Goal: Check status

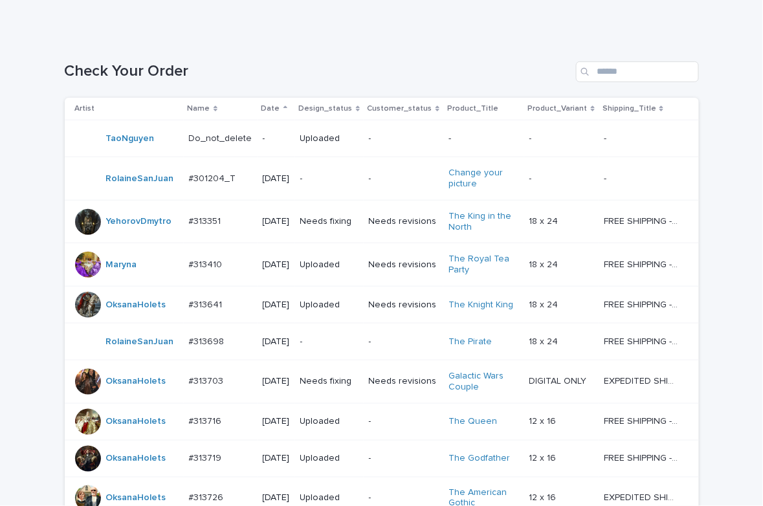
scroll to position [452, 0]
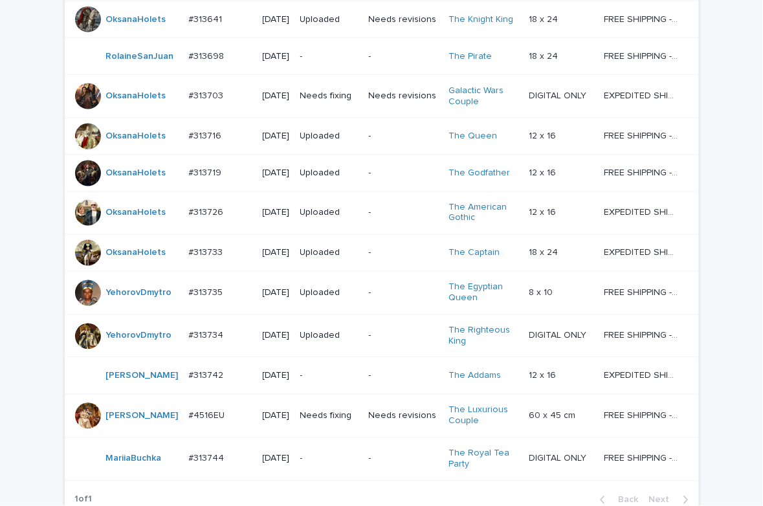
click at [33, 42] on div "Loading... Saving… Loading... Saving… Check Your Order Artist Name Date Design_…" at bounding box center [381, 170] width 763 height 841
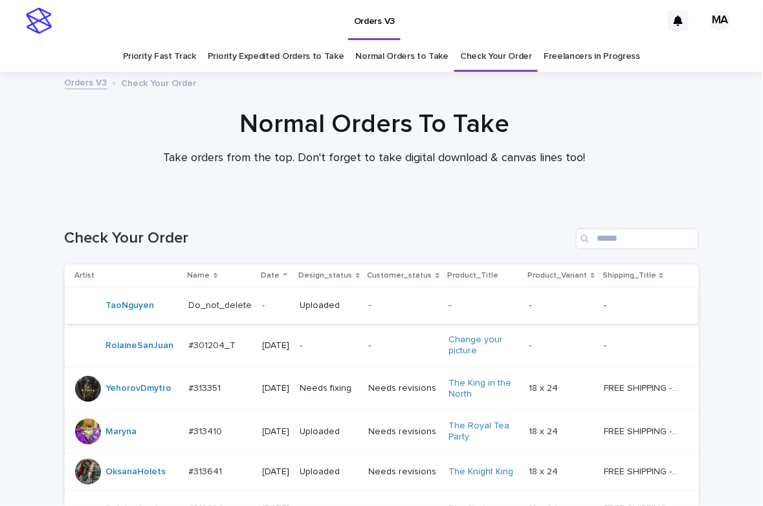
scroll to position [593, 0]
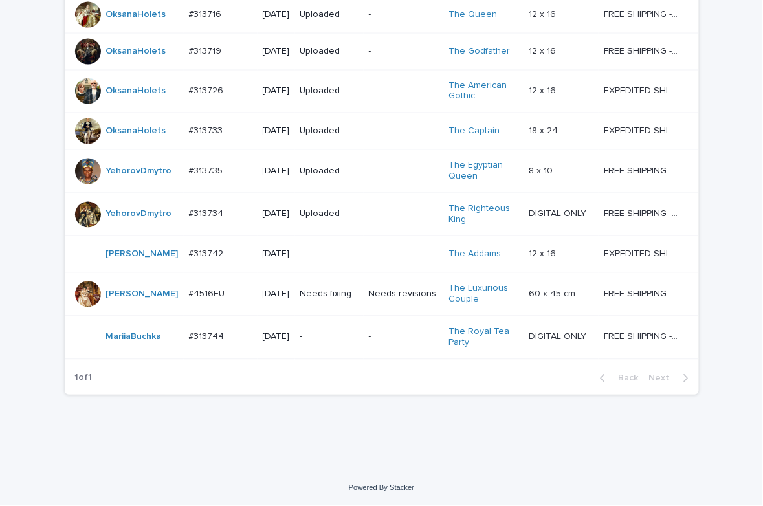
click at [246, 455] on div "Loading... Saving… Loading... Saving… Check Your Order Artist Name Date Design_…" at bounding box center [381, 49] width 763 height 841
click at [288, 446] on div "Loading... Saving… Loading... Saving… Check Your Order Artist Name Date Design_…" at bounding box center [381, 49] width 763 height 841
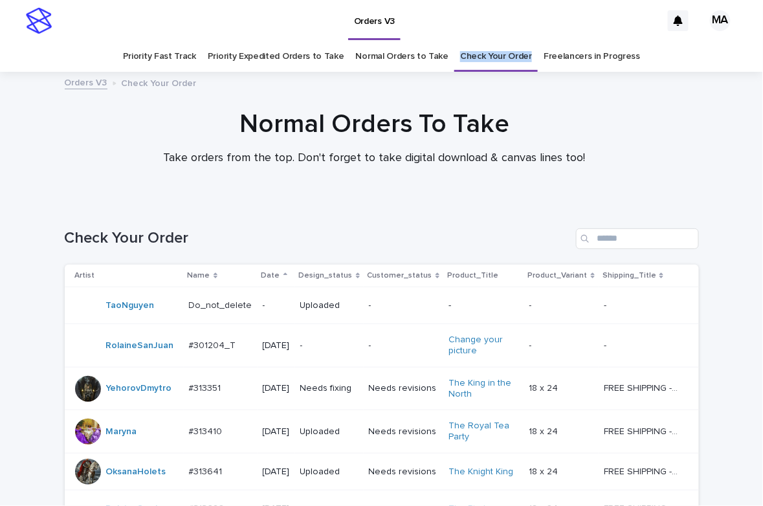
drag, startPoint x: 445, startPoint y: 58, endPoint x: 517, endPoint y: 62, distance: 71.9
click at [517, 62] on div "Check Your Order" at bounding box center [495, 56] width 83 height 30
copy link "Check Your Order"
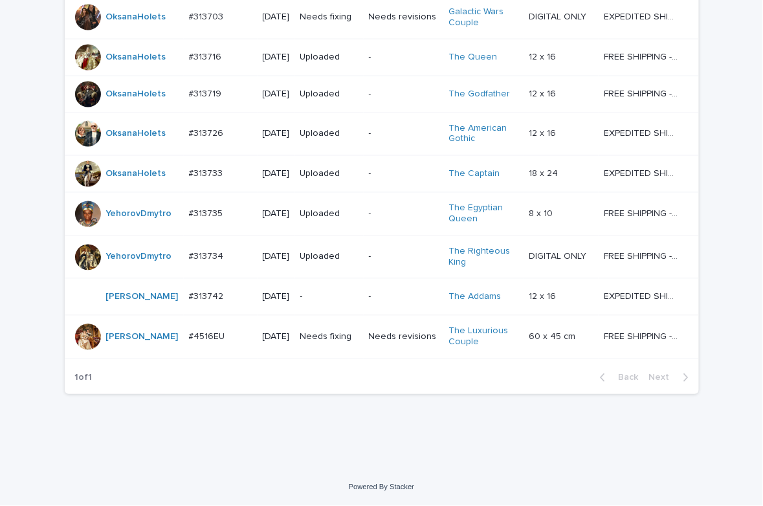
scroll to position [551, 0]
click at [285, 446] on div "Loading... Saving… Loading... Saving… Check Your Order Artist Name Date Design_…" at bounding box center [381, 70] width 763 height 798
click at [622, 435] on div "Loading... Saving… Loading... Saving… Check Your Order Artist Name Date Design_…" at bounding box center [381, 53] width 647 height 765
click at [465, 469] on div "Loading... Saving… Loading... Saving… Check Your Order Artist Name Date Design_…" at bounding box center [381, 70] width 763 height 798
